Goal: Task Accomplishment & Management: Use online tool/utility

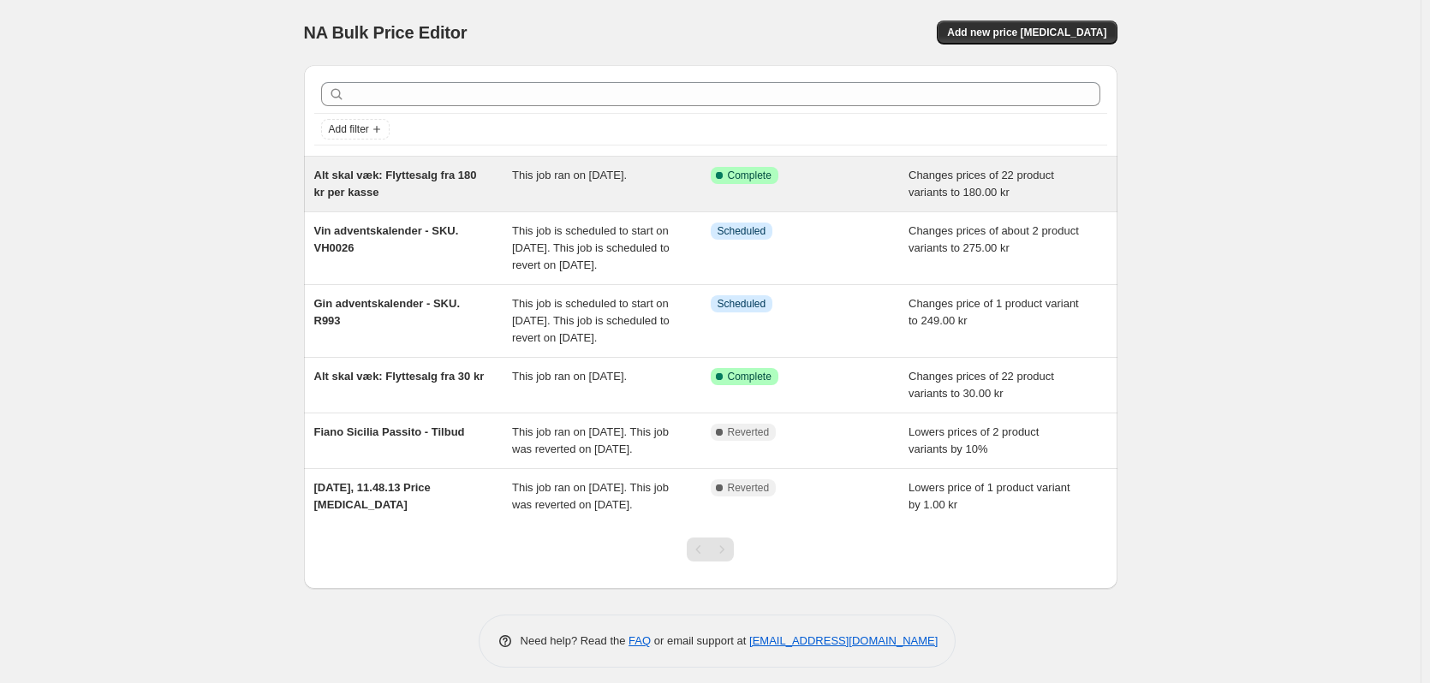
click at [442, 181] on span "Alt skal væk: Flyttesalg fra 180 kr per kasse" at bounding box center [395, 184] width 163 height 30
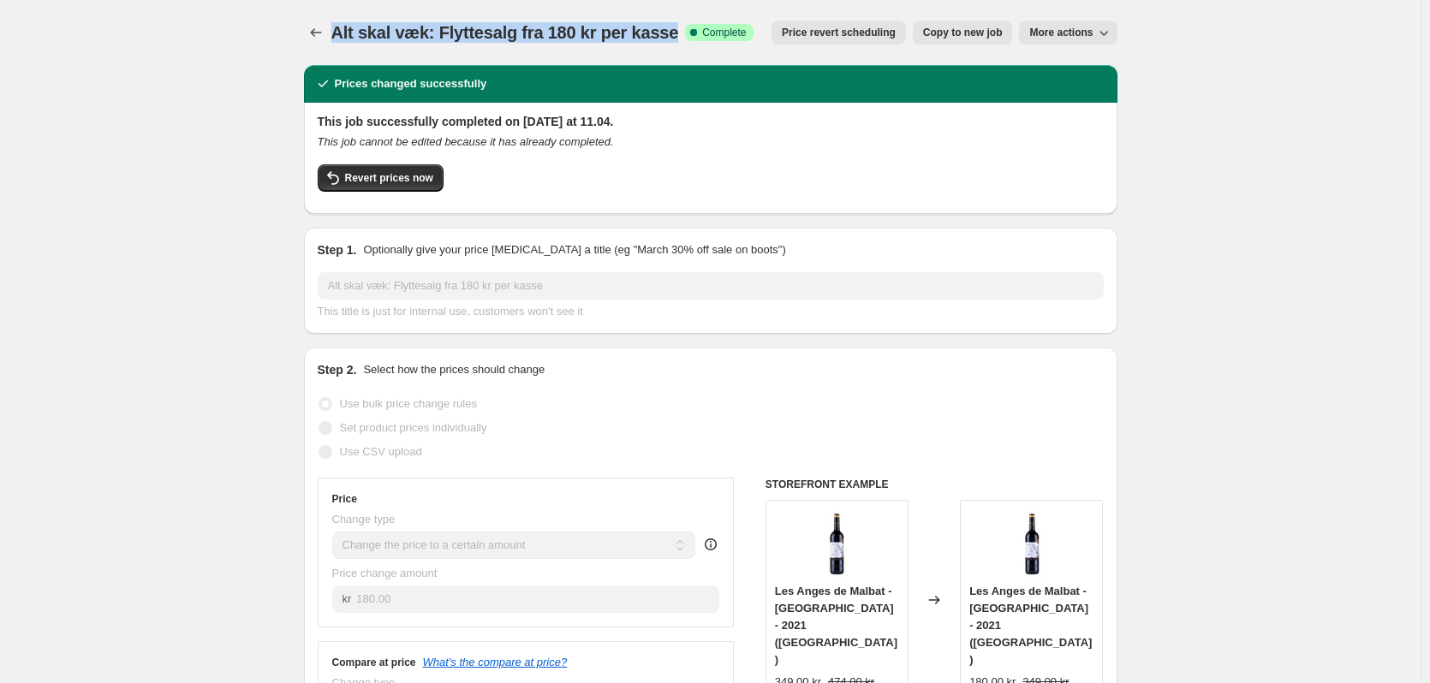
drag, startPoint x: 669, startPoint y: 33, endPoint x: 339, endPoint y: 32, distance: 329.6
click at [339, 32] on span "Alt skal væk: Flyttesalg fra 180 kr per kasse" at bounding box center [505, 32] width 348 height 19
copy span "Alt skal væk: Flyttesalg fra 180 kr per kasse"
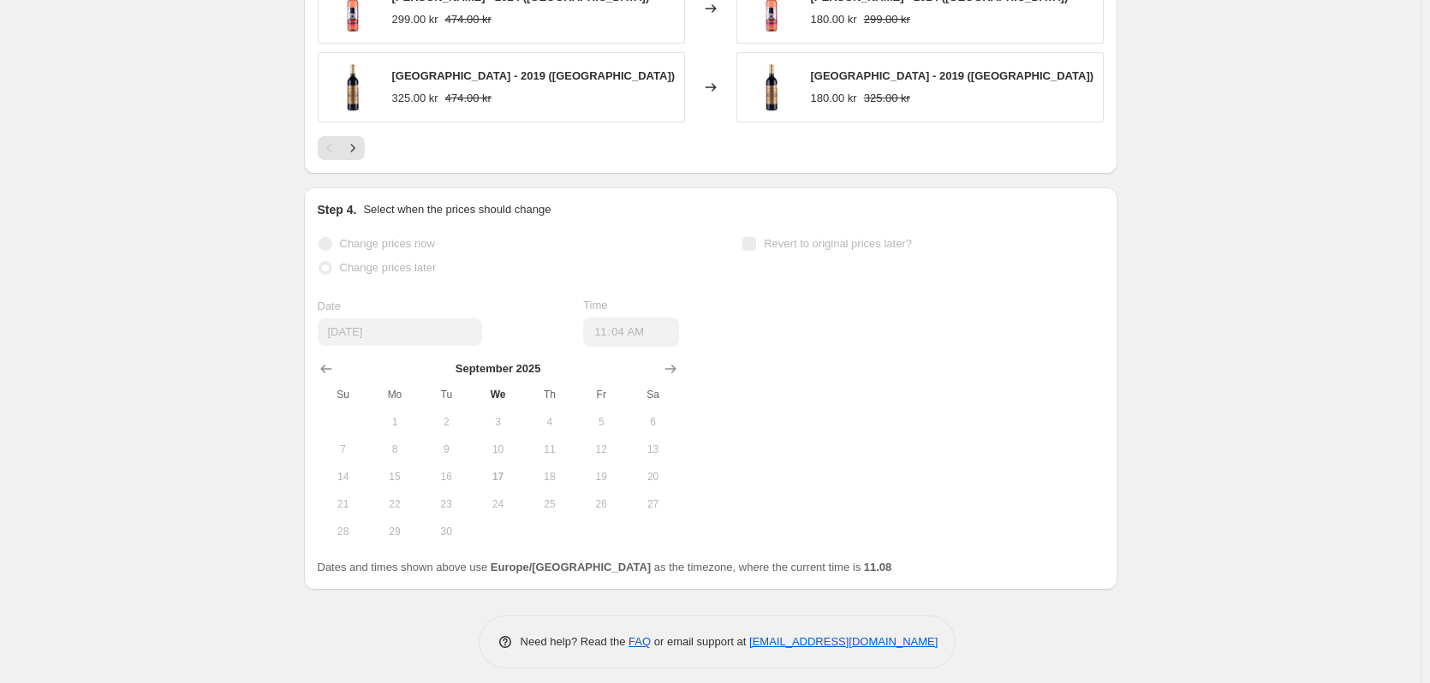
scroll to position [1345, 0]
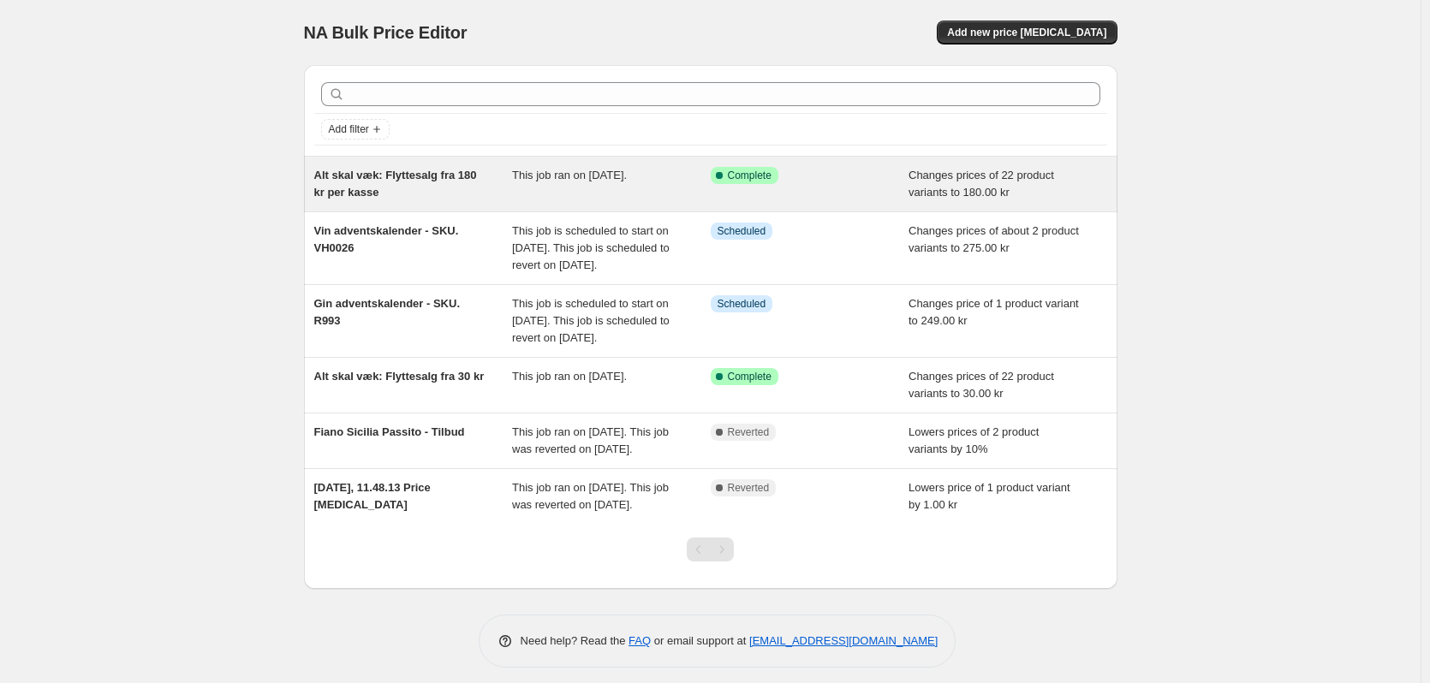
click at [414, 176] on span "Alt skal væk: Flyttesalg fra 180 kr per kasse" at bounding box center [395, 184] width 163 height 30
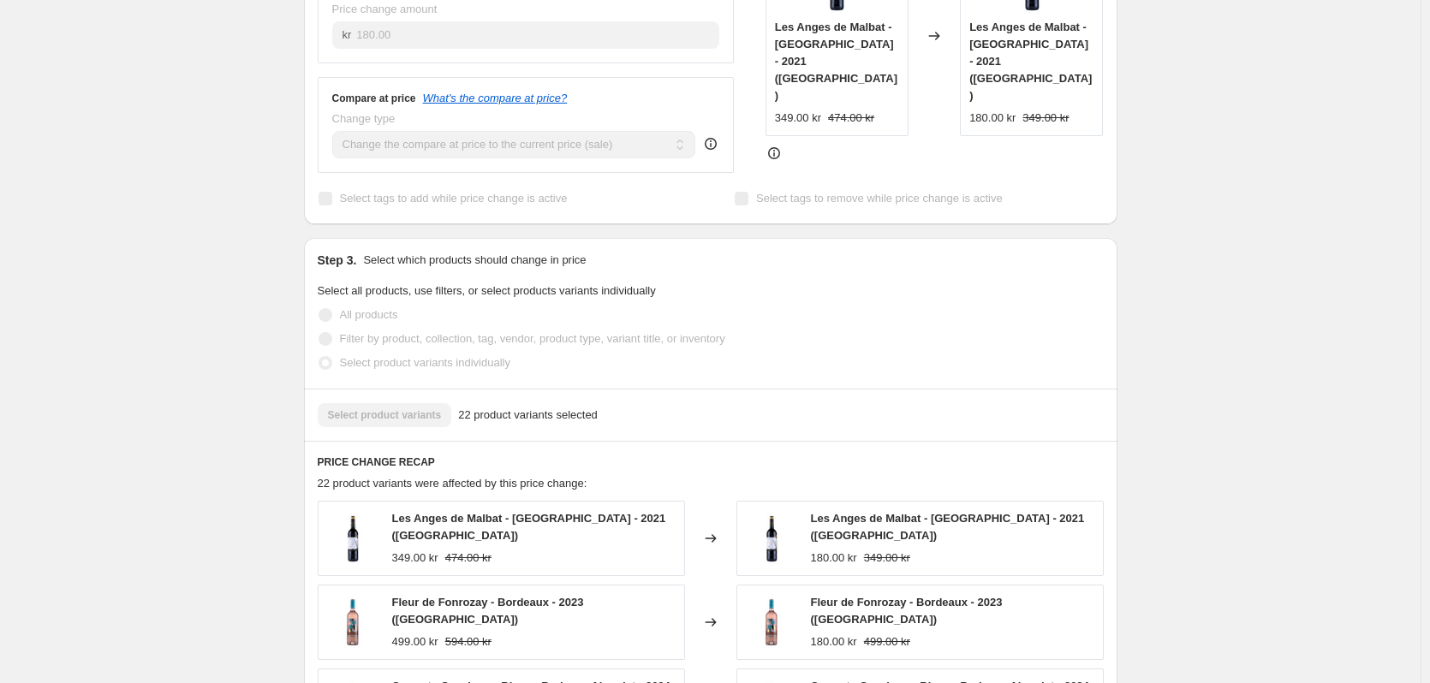
scroll to position [599, 0]
